Goal: Task Accomplishment & Management: Complete application form

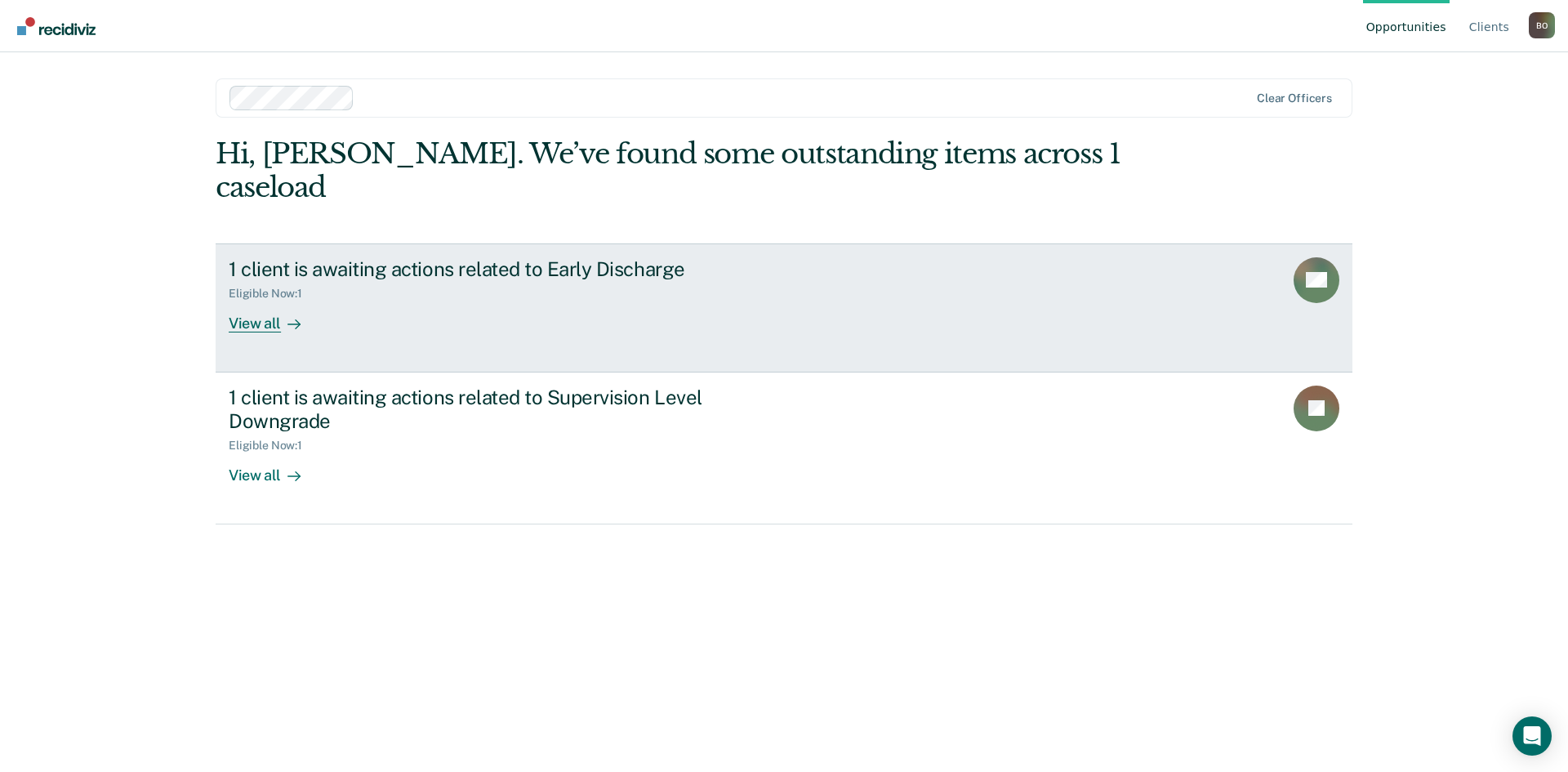
click at [245, 300] on div "View all" at bounding box center [274, 316] width 91 height 32
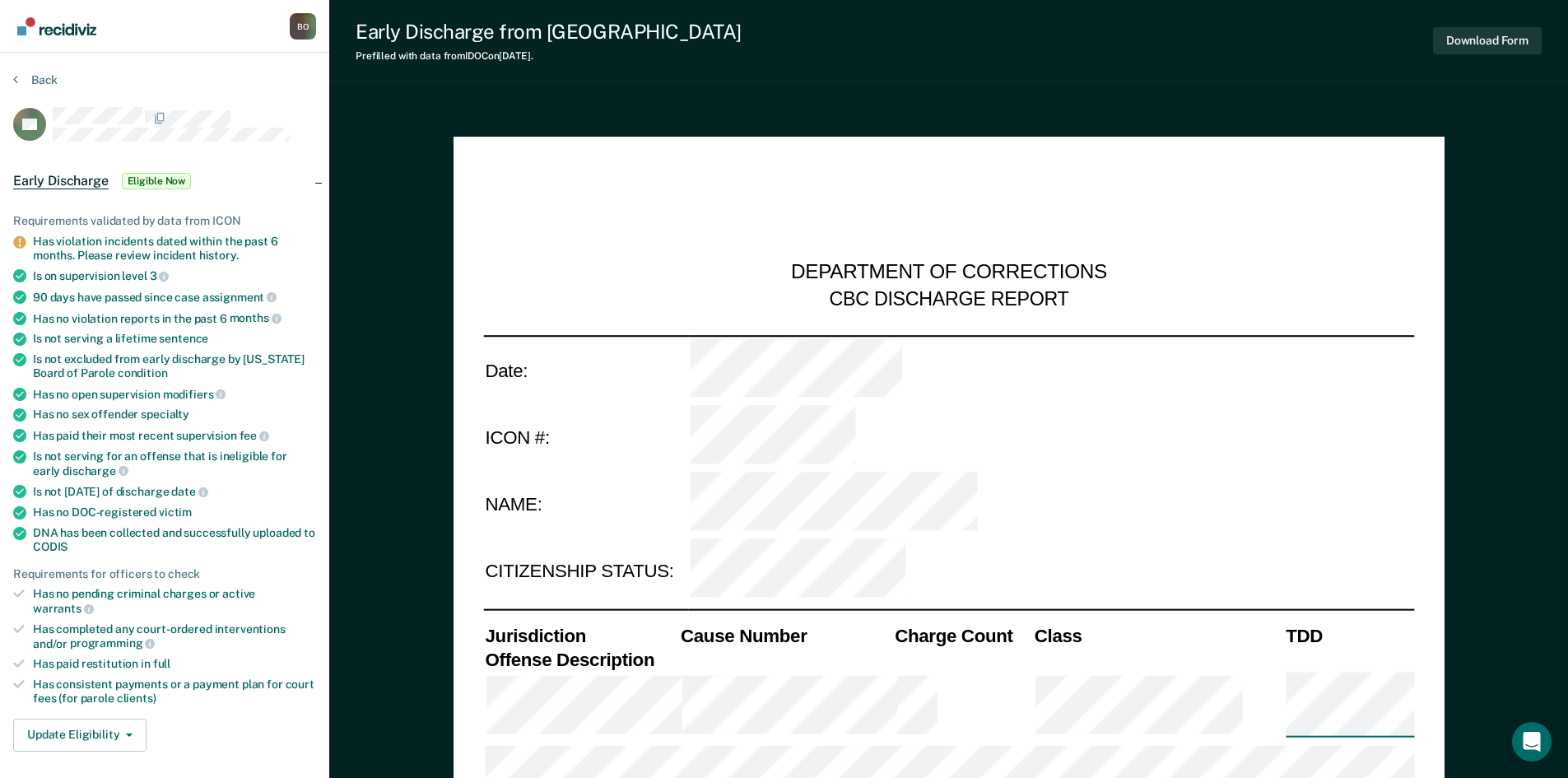
type textarea "x"
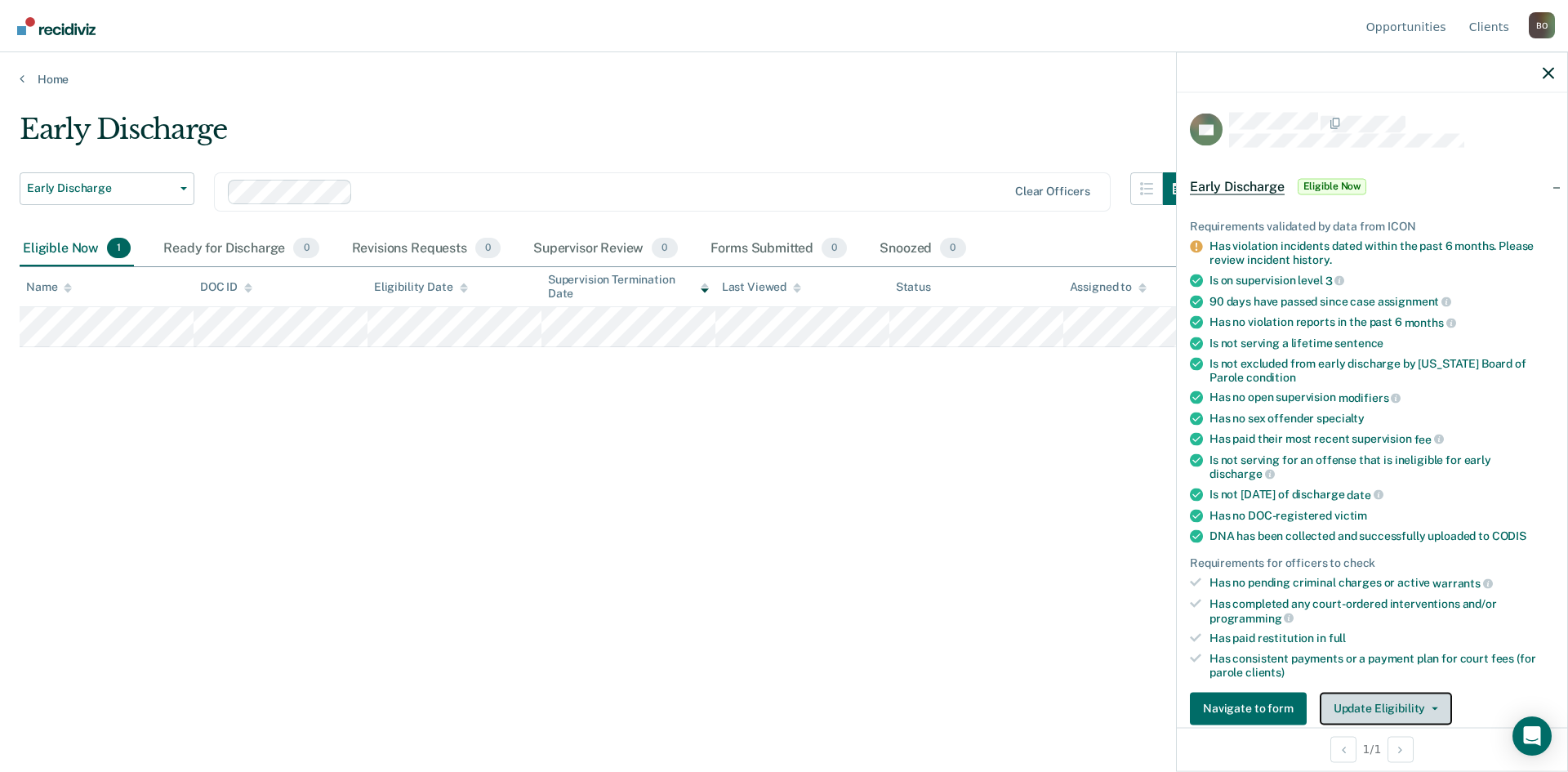
click at [1355, 711] on button "Update Eligibility" at bounding box center [1385, 708] width 133 height 32
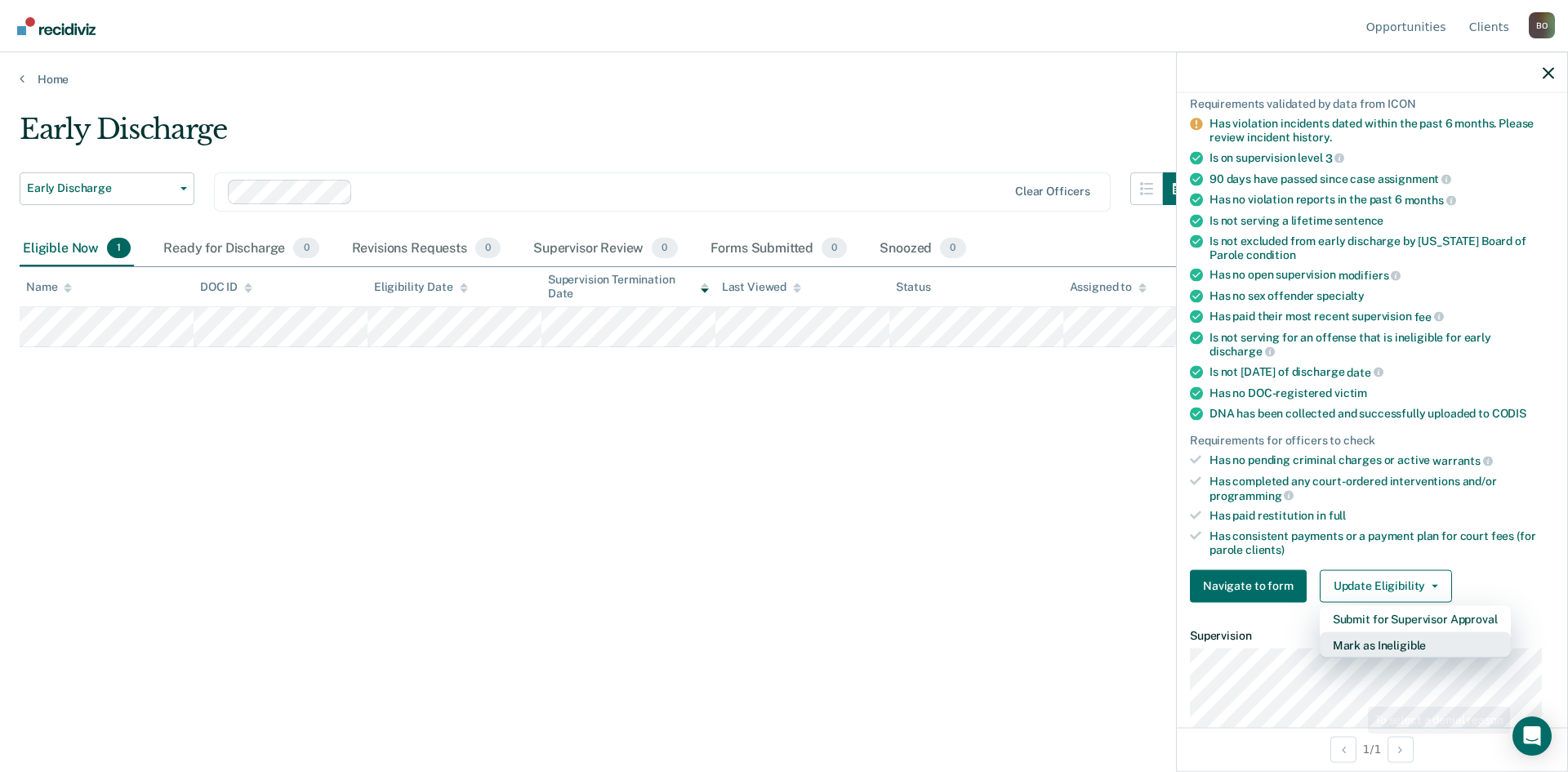
scroll to position [176, 0]
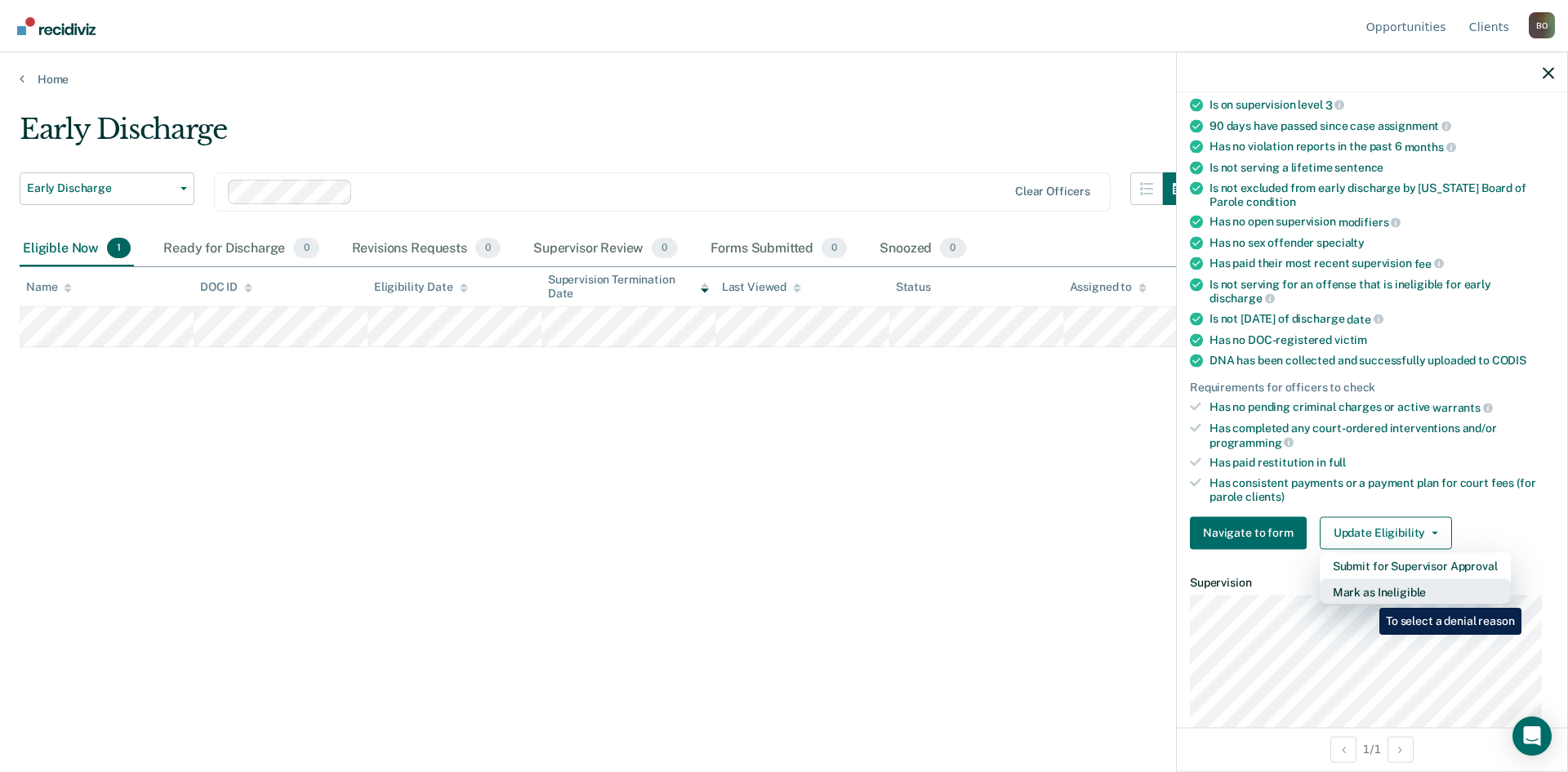
click at [1367, 595] on button "Mark as Ineligible" at bounding box center [1415, 591] width 191 height 26
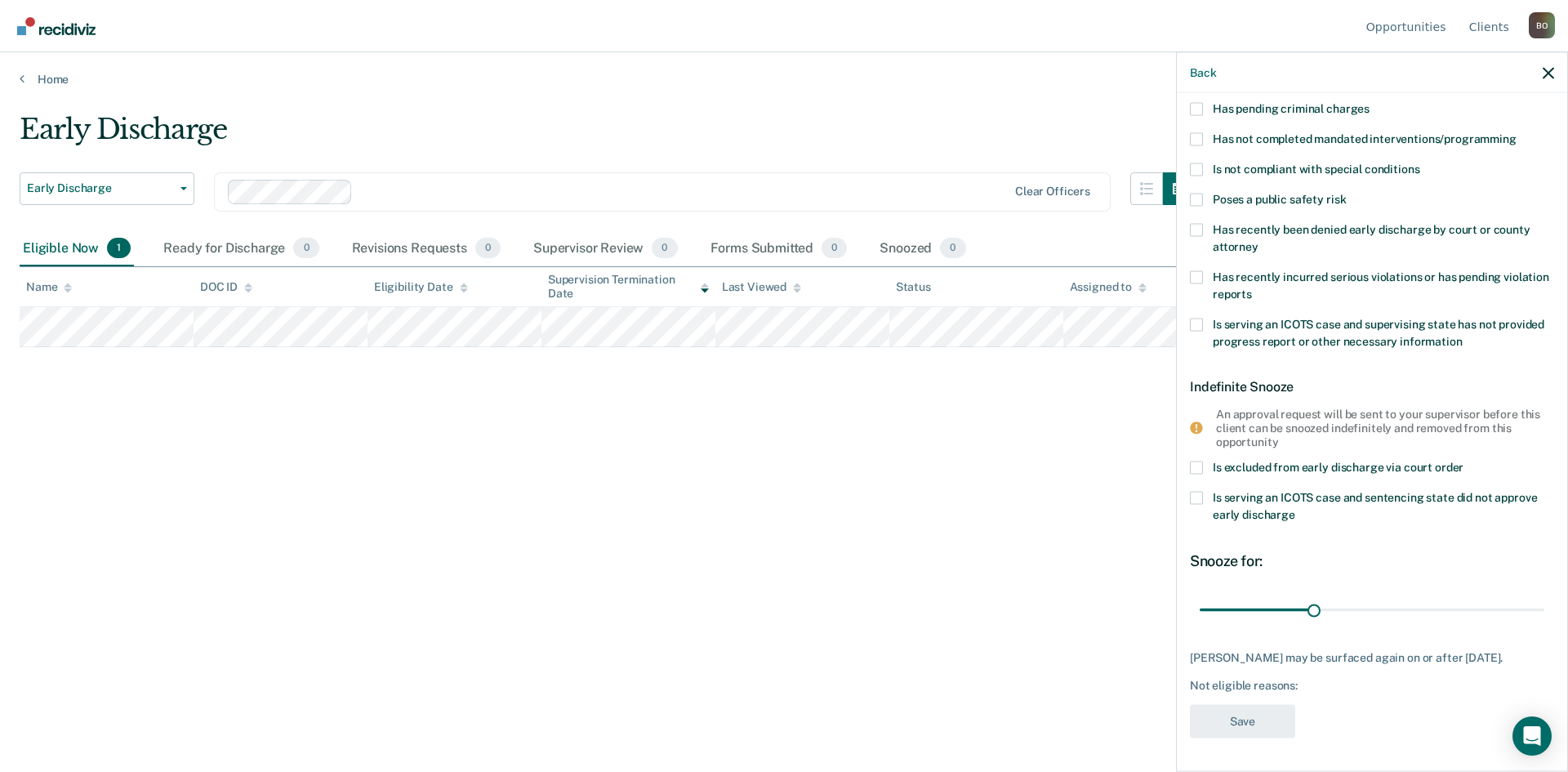
scroll to position [128, 0]
click at [1199, 277] on span at bounding box center [1196, 279] width 13 height 13
click at [1252, 290] on input "Has recently incurred serious violations or has pending violation reports" at bounding box center [1252, 290] width 0 height 0
drag, startPoint x: 1239, startPoint y: 711, endPoint x: 1340, endPoint y: 578, distance: 167.0
click at [1334, 600] on div "EG Temporary Snooze Has unpaid court fees or restitution Has pending criminal c…" at bounding box center [1371, 367] width 364 height 765
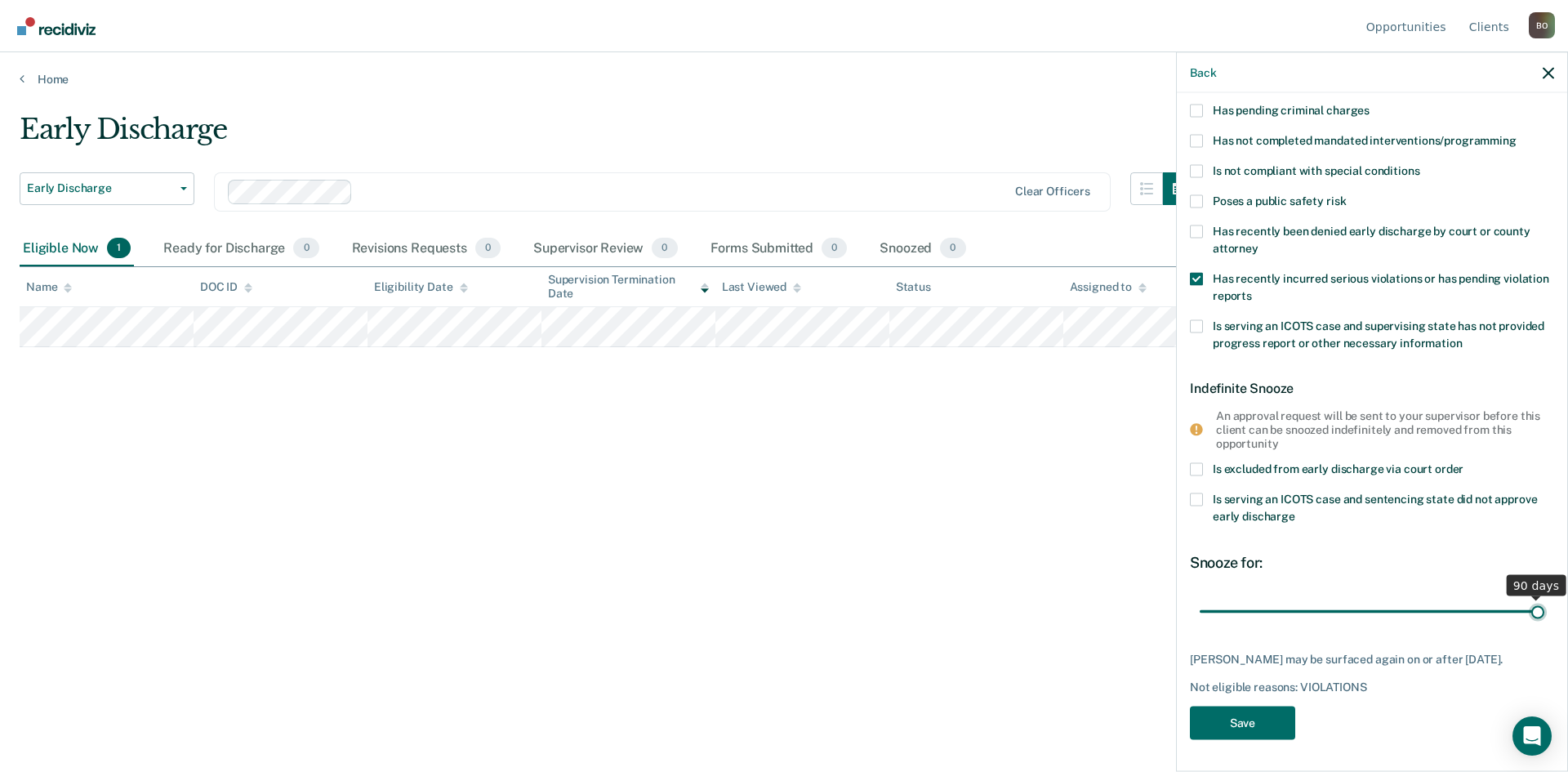
drag, startPoint x: 1312, startPoint y: 615, endPoint x: 1526, endPoint y: 610, distance: 214.1
type input "90"
click at [1526, 610] on input "range" at bounding box center [1371, 611] width 344 height 29
click at [1282, 726] on button "Save" at bounding box center [1242, 722] width 105 height 33
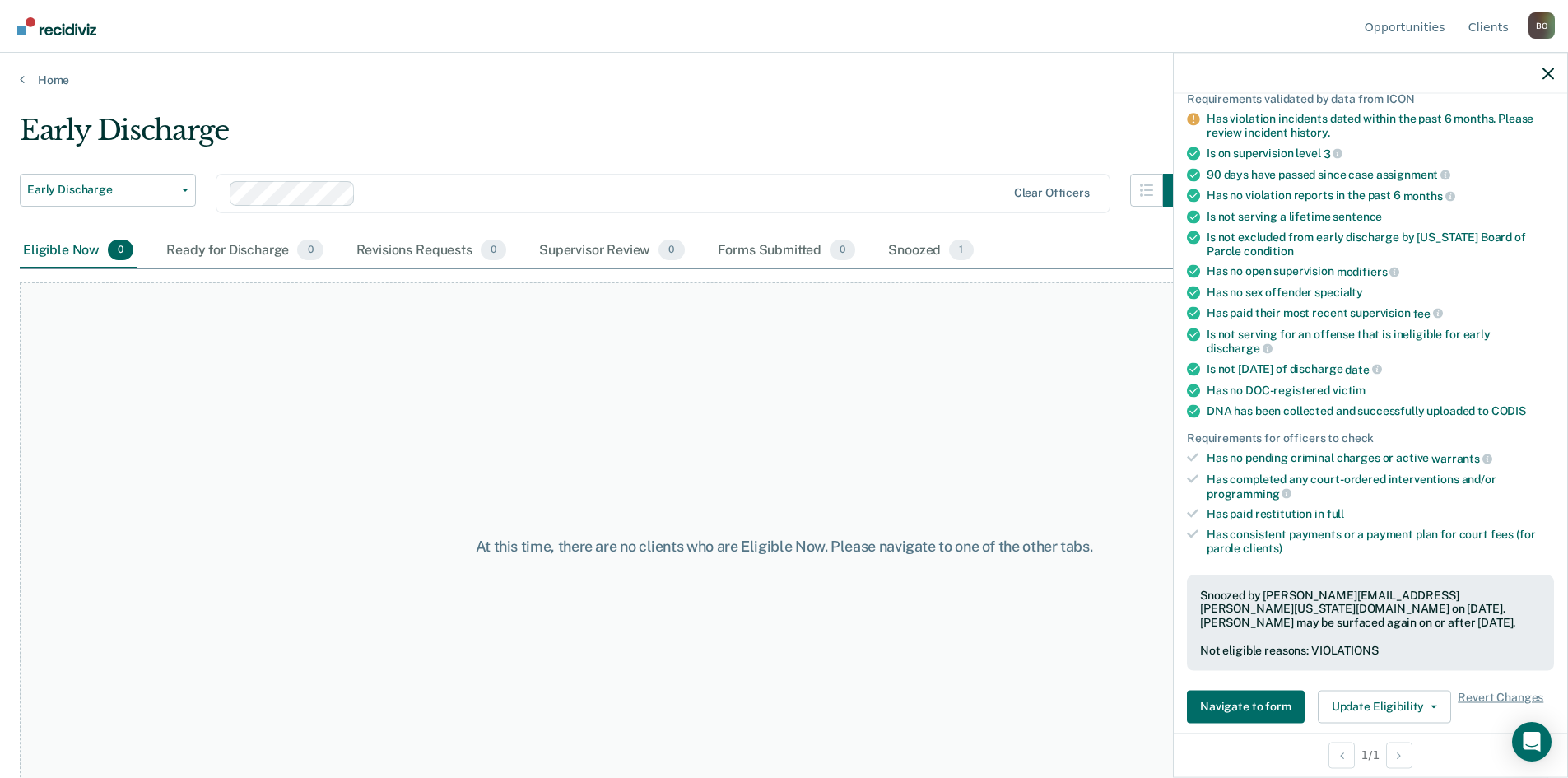
click at [65, 88] on main "Early Discharge Early Discharge Early Discharge Supervision Level Downgrade Cle…" at bounding box center [784, 430] width 1568 height 685
click at [66, 82] on link "Home" at bounding box center [784, 80] width 1529 height 15
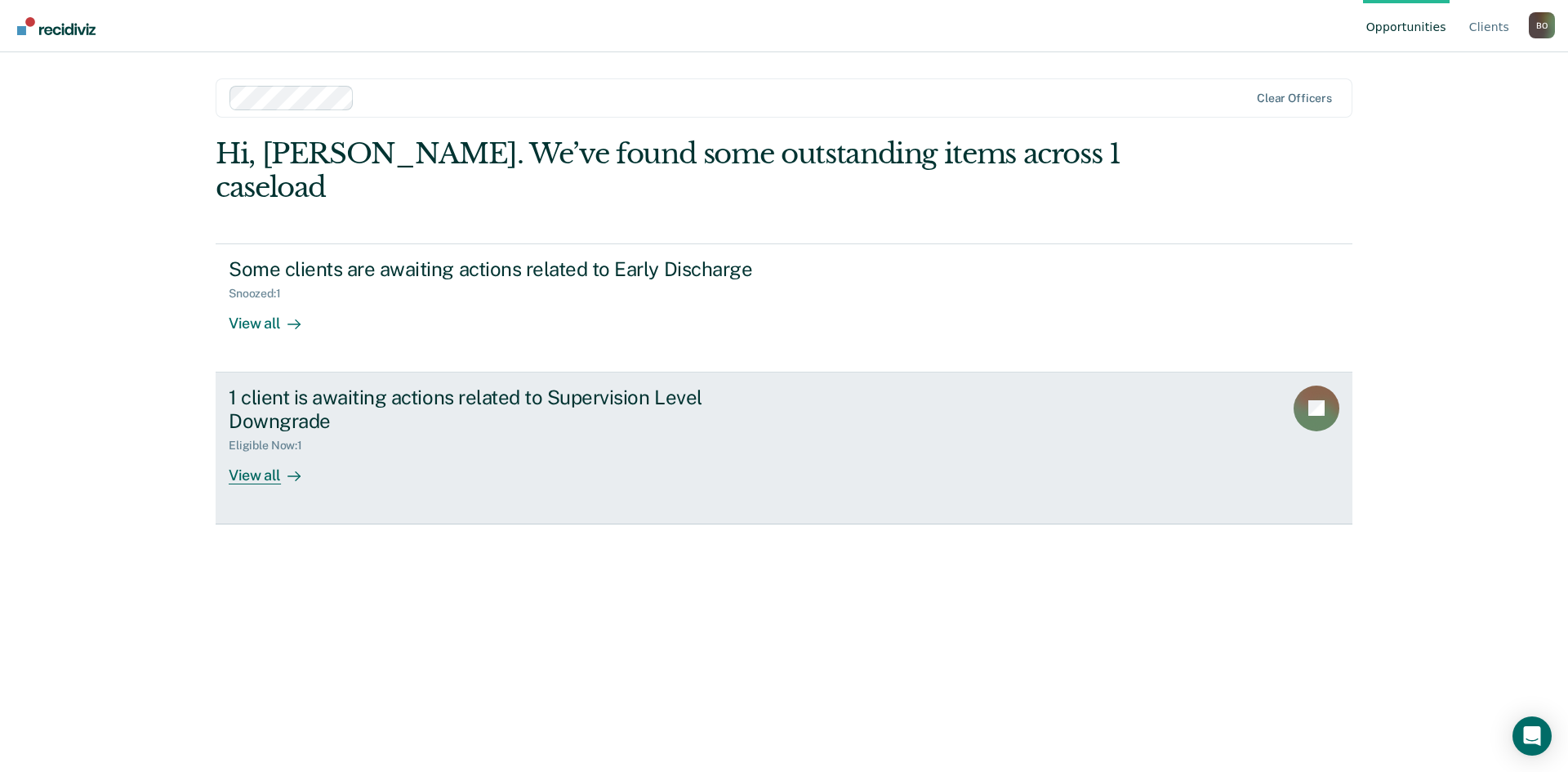
click at [289, 453] on div "View all" at bounding box center [274, 468] width 91 height 32
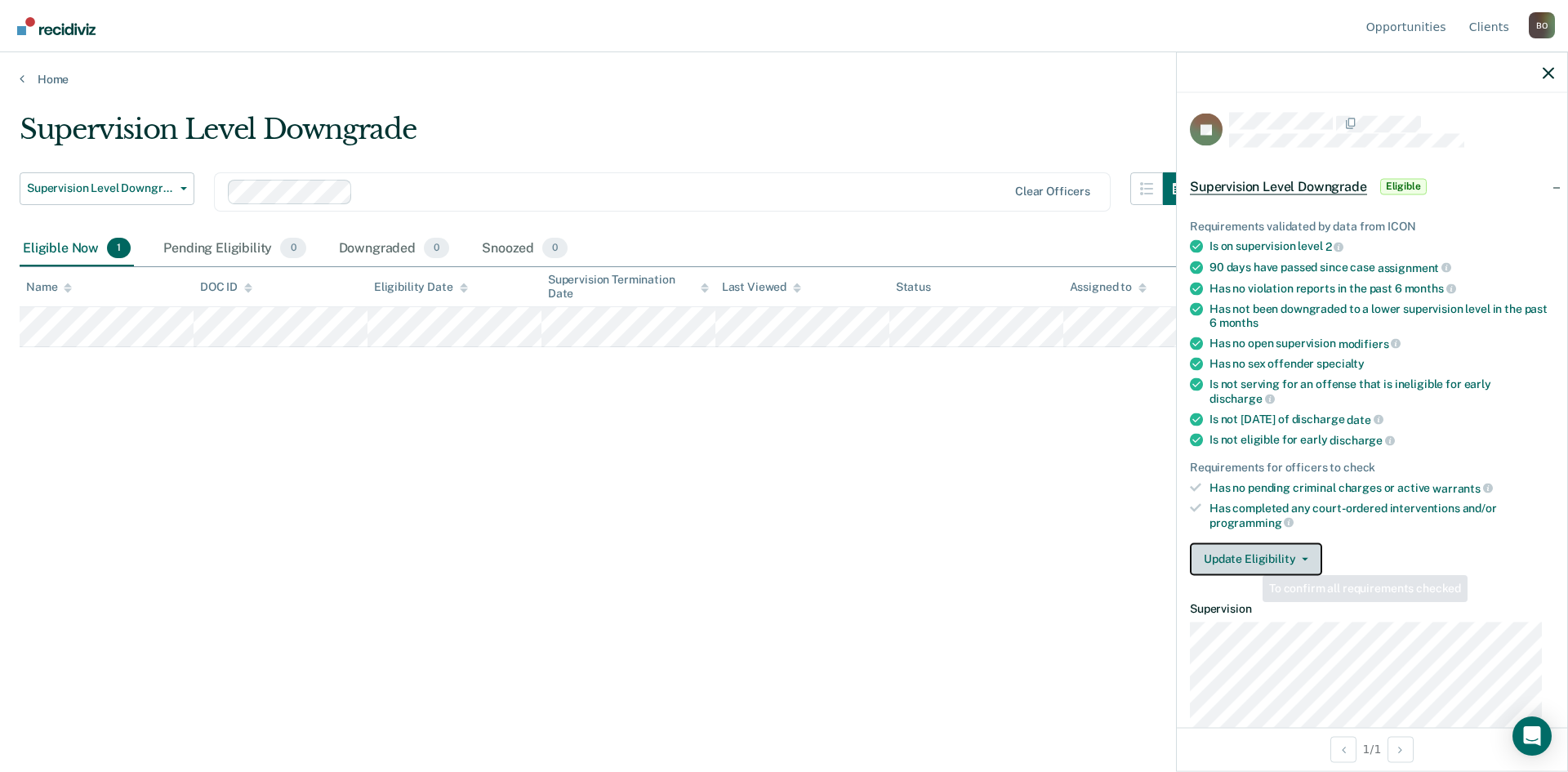
click at [1254, 556] on button "Update Eligibility" at bounding box center [1255, 558] width 133 height 32
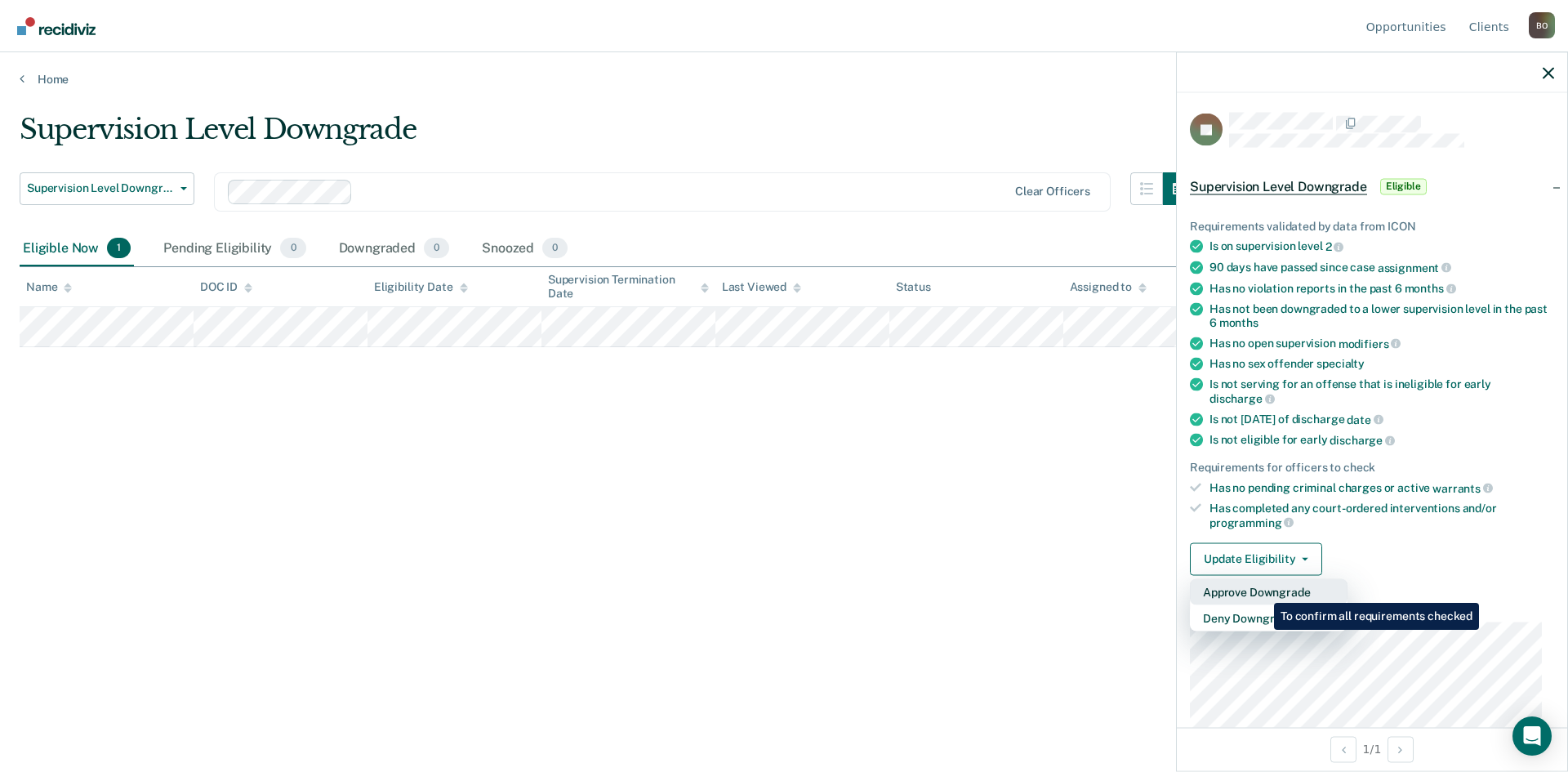
click at [1261, 591] on button "Approve Downgrade" at bounding box center [1268, 591] width 158 height 26
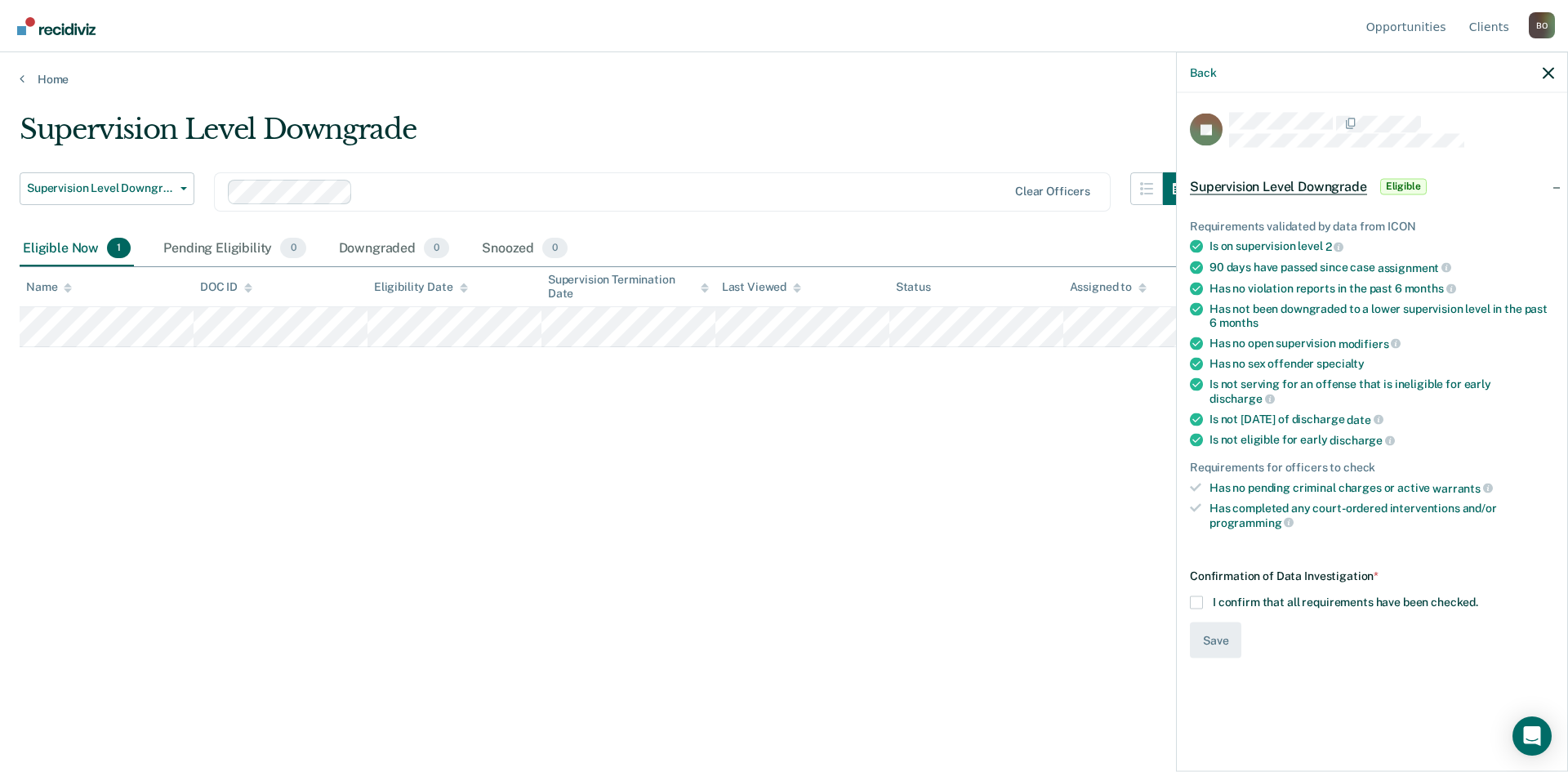
click at [1306, 650] on div "JP Supervision Level Downgrade Eligible Requirements validated by data from ICO…" at bounding box center [1371, 430] width 390 height 675
click at [1197, 595] on span at bounding box center [1196, 602] width 13 height 13
click at [1478, 595] on input "I confirm that all requirements have been checked." at bounding box center [1478, 595] width 0 height 0
click at [1143, 624] on div "Supervision Level Downgrade Supervision Level Downgrade Early Discharge Supervi…" at bounding box center [784, 381] width 1528 height 537
click at [1197, 595] on span at bounding box center [1196, 602] width 13 height 13
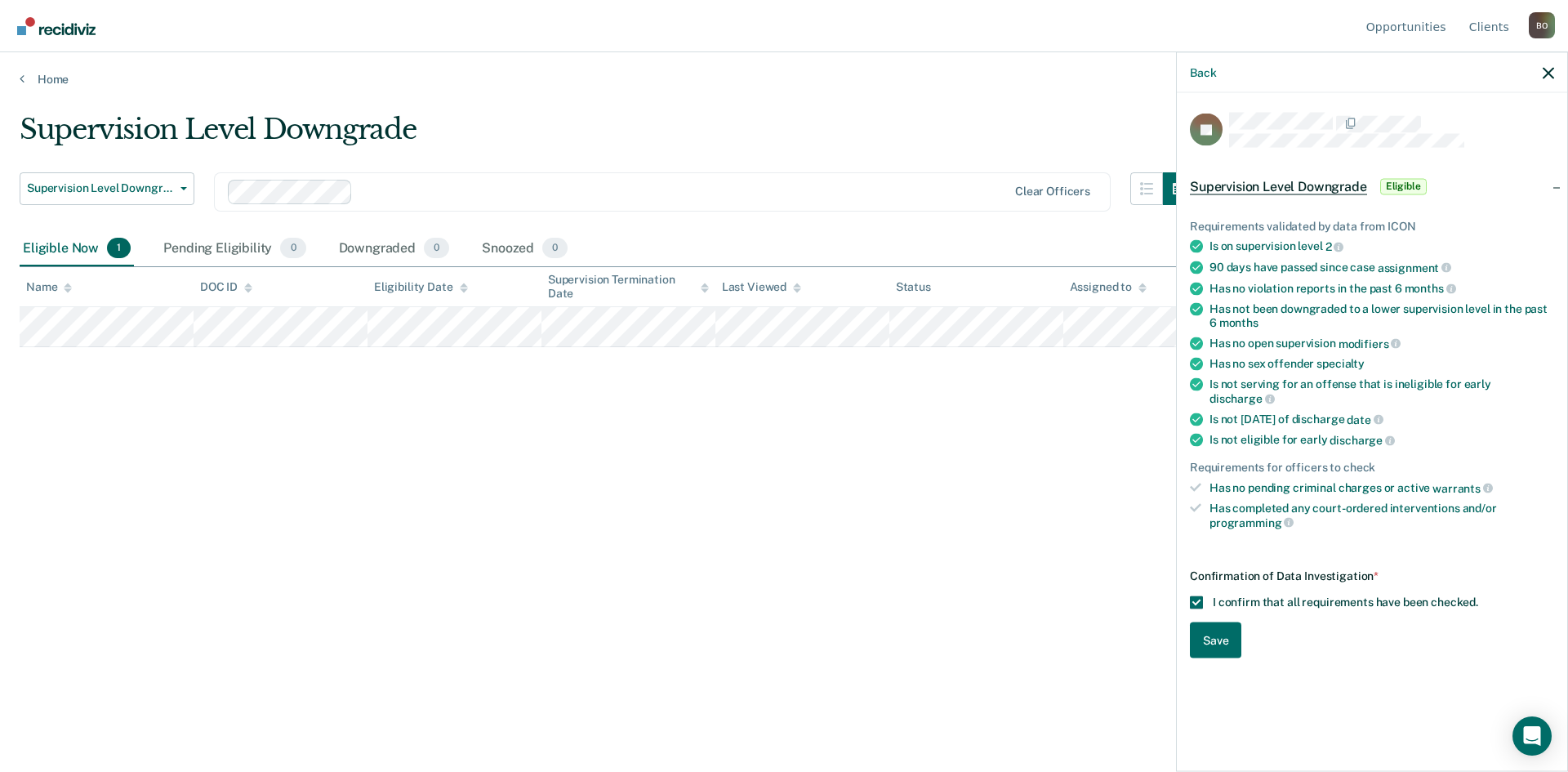
click at [1478, 595] on input "I confirm that all requirements have been checked." at bounding box center [1478, 595] width 0 height 0
